Goal: Task Accomplishment & Management: Manage account settings

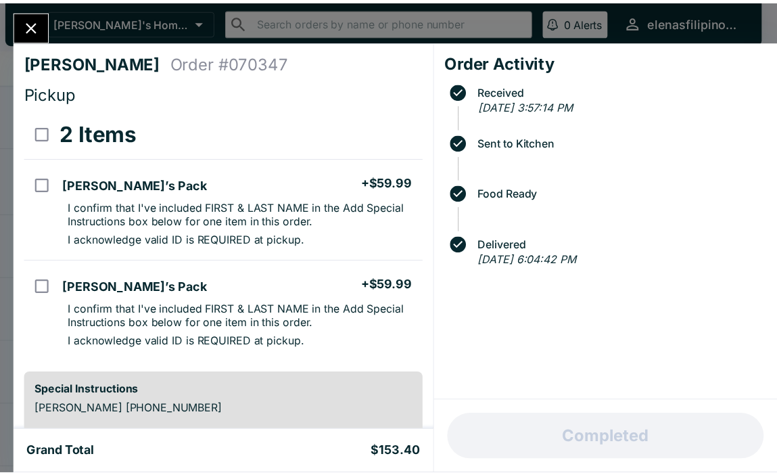
scroll to position [203, 0]
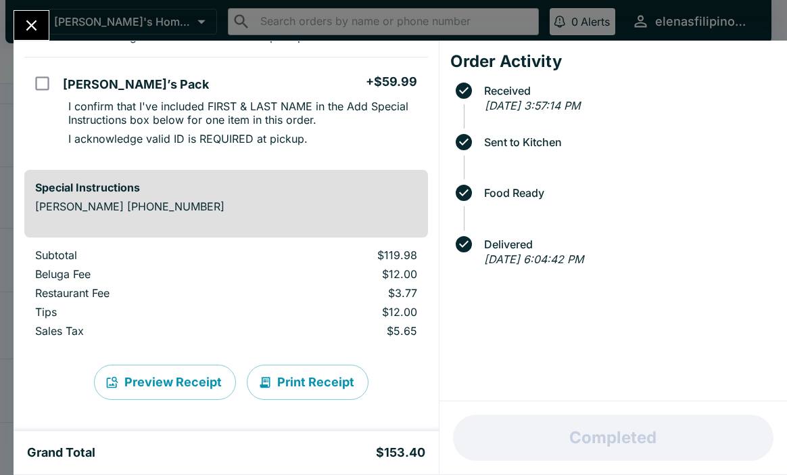
click at [30, 28] on icon "Close" at bounding box center [31, 25] width 18 height 18
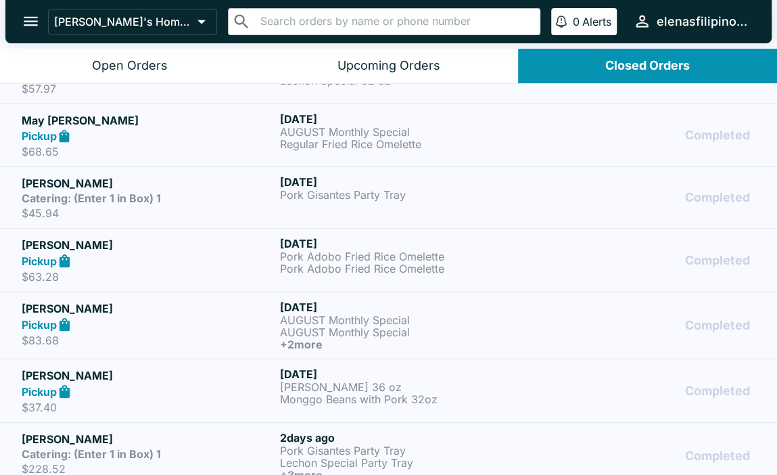
scroll to position [407, 0]
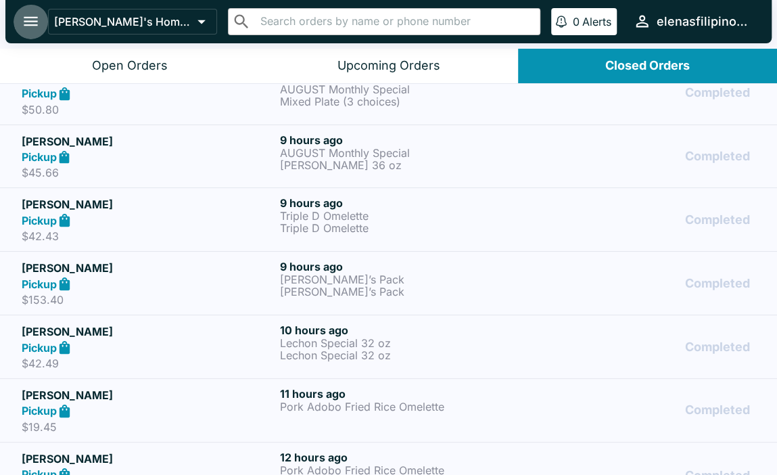
click at [27, 25] on icon "open drawer" at bounding box center [31, 21] width 14 height 9
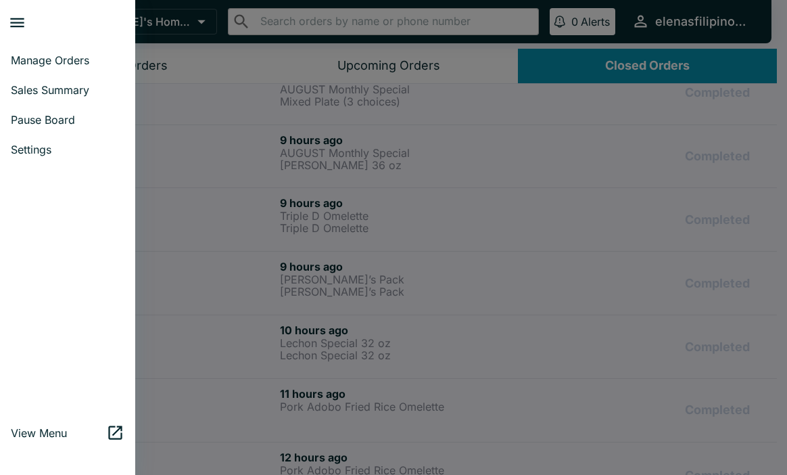
click at [52, 90] on span "Sales Summary" at bounding box center [68, 90] width 114 height 14
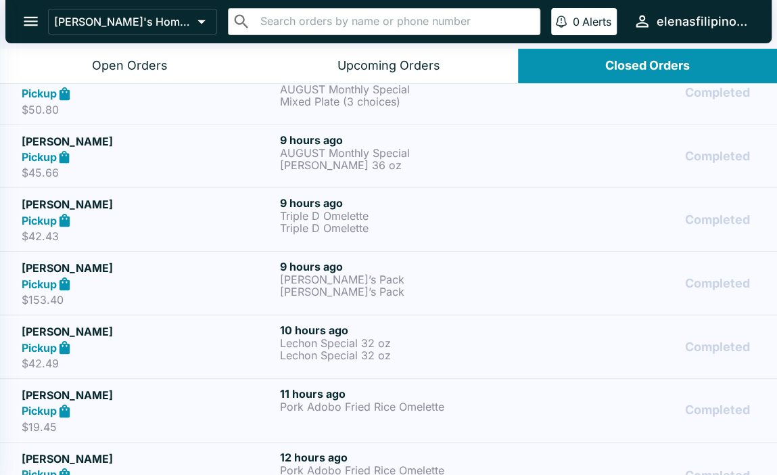
select select "03:00"
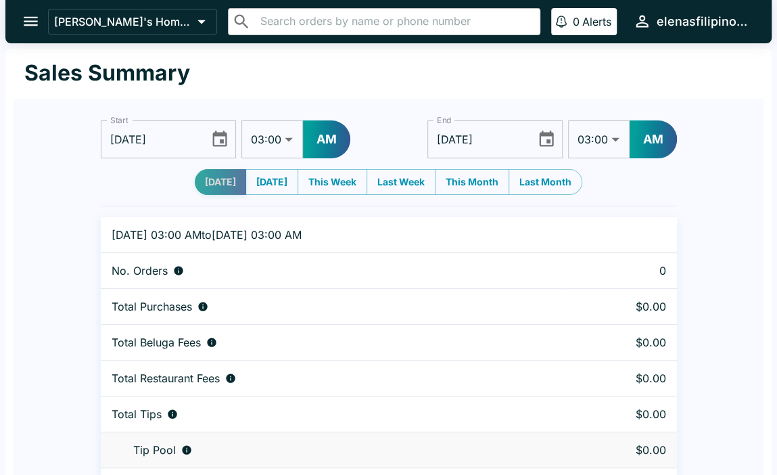
click at [216, 184] on button "[DATE]" at bounding box center [220, 182] width 51 height 26
click at [250, 189] on button "[DATE]" at bounding box center [271, 182] width 53 height 26
type input "[DATE]"
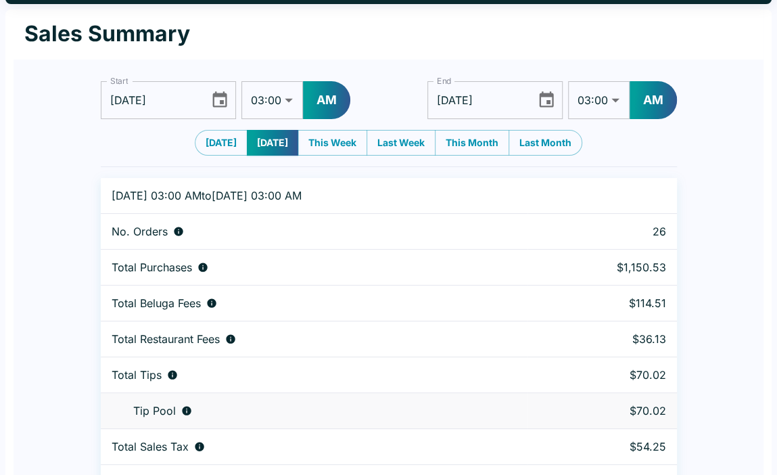
scroll to position [70, 0]
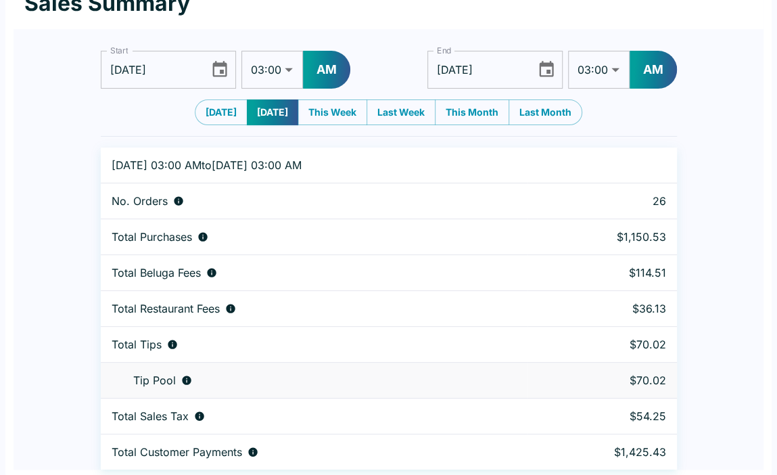
click at [216, 70] on icon "Choose date, selected date is Aug 31, 2025" at bounding box center [219, 69] width 18 height 18
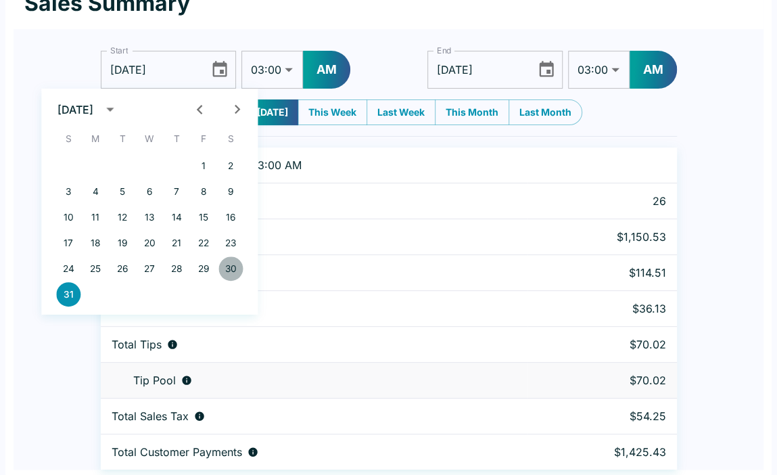
click at [231, 270] on button "30" at bounding box center [230, 268] width 24 height 24
type input "[DATE]"
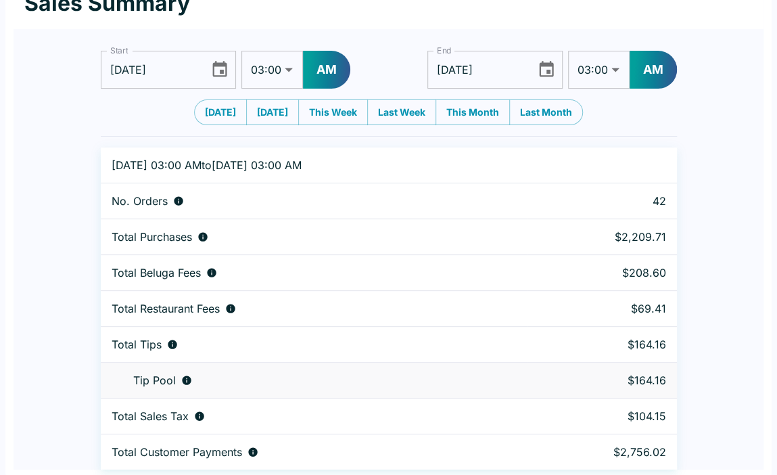
drag, startPoint x: 554, startPoint y: 52, endPoint x: 544, endPoint y: 69, distance: 19.7
click at [553, 53] on div "[DATE] End" at bounding box center [494, 70] width 135 height 38
click at [539, 76] on icon "Choose date, selected date is Sep 1, 2025" at bounding box center [546, 69] width 18 height 18
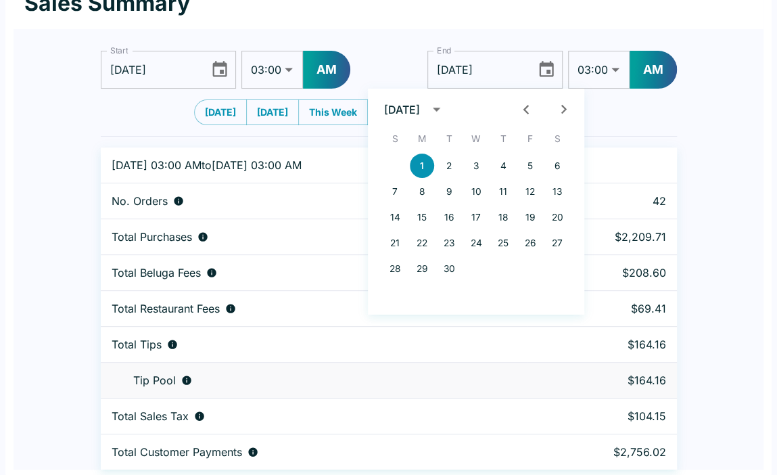
click at [522, 107] on icon "Previous month" at bounding box center [525, 109] width 18 height 18
click at [395, 290] on button "31" at bounding box center [395, 294] width 24 height 24
type input "[DATE]"
